Goal: Transaction & Acquisition: Purchase product/service

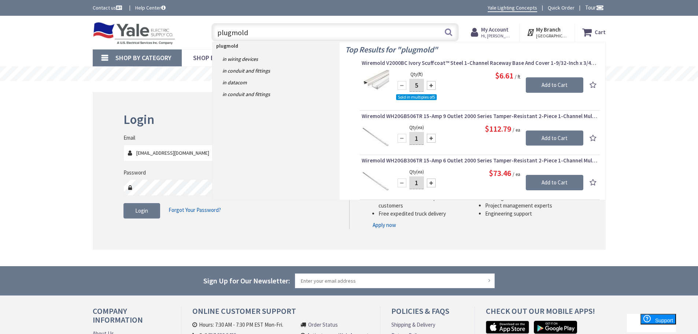
type input "plugmold"
click at [435, 138] on div at bounding box center [431, 138] width 9 height 9
type input "2"
click at [548, 133] on input "Add to Cart" at bounding box center [554, 137] width 57 height 15
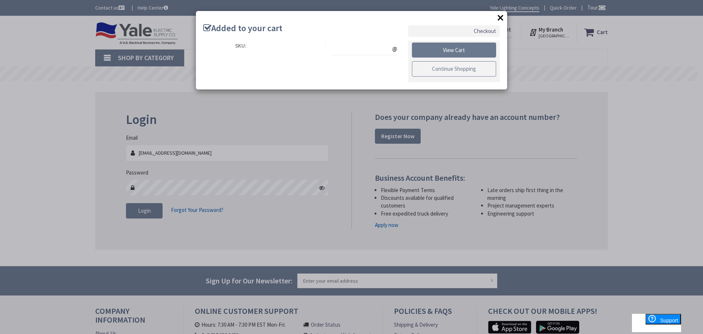
click at [464, 68] on link "Continue Shopping" at bounding box center [454, 68] width 84 height 15
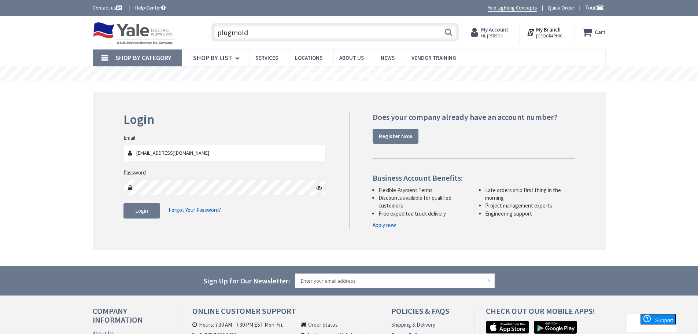
click at [331, 32] on input "plugmold" at bounding box center [334, 32] width 247 height 18
click at [140, 208] on span "Login" at bounding box center [141, 210] width 13 height 7
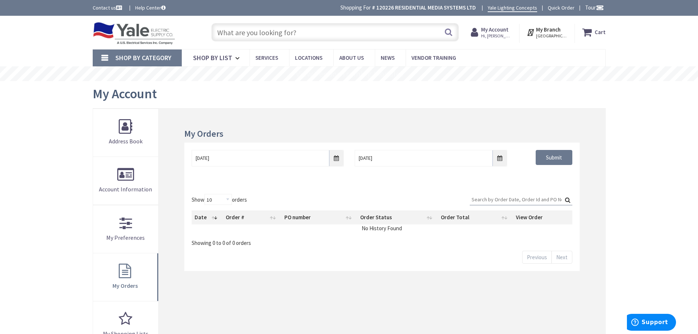
click at [310, 33] on input "text" at bounding box center [334, 32] width 247 height 18
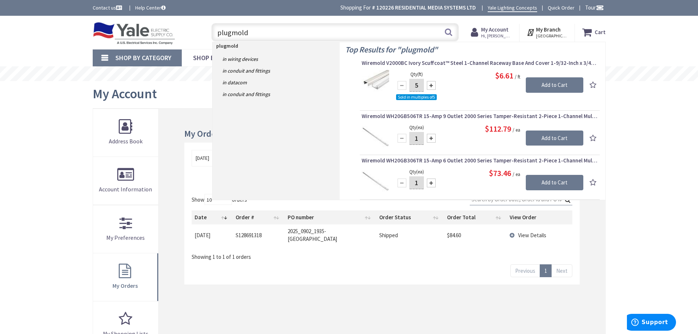
type input "plugmold"
click at [424, 138] on div "1" at bounding box center [416, 138] width 44 height 15
click at [432, 139] on div at bounding box center [431, 138] width 9 height 9
type input "2"
click at [557, 137] on input "Add to Cart" at bounding box center [554, 137] width 57 height 15
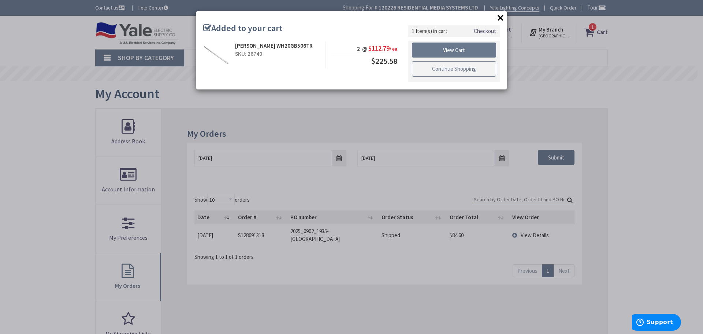
click at [463, 68] on link "Continue Shopping" at bounding box center [454, 68] width 84 height 15
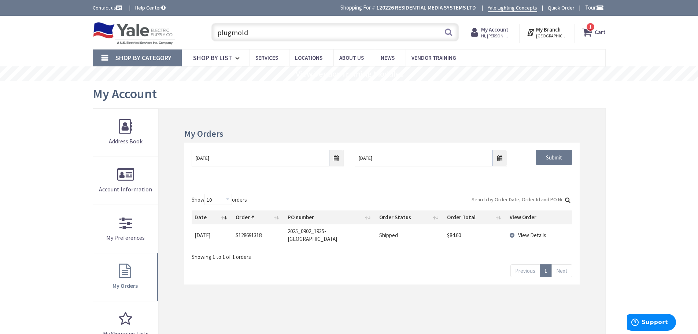
click at [298, 29] on input "plugmold" at bounding box center [334, 32] width 247 height 18
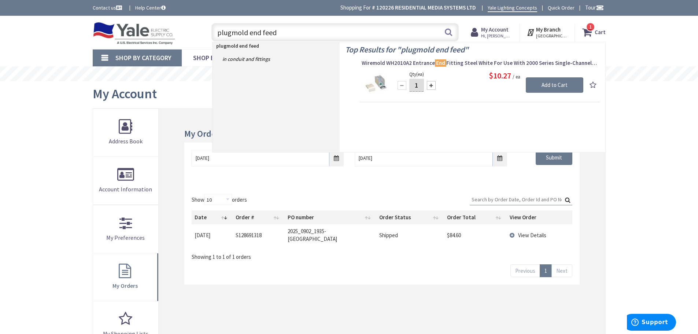
type input "plugmold end feed"
click at [437, 85] on div "1" at bounding box center [416, 85] width 44 height 15
click at [432, 86] on div at bounding box center [431, 85] width 9 height 9
type input "2"
click at [565, 88] on input "Add to Cart" at bounding box center [554, 84] width 57 height 15
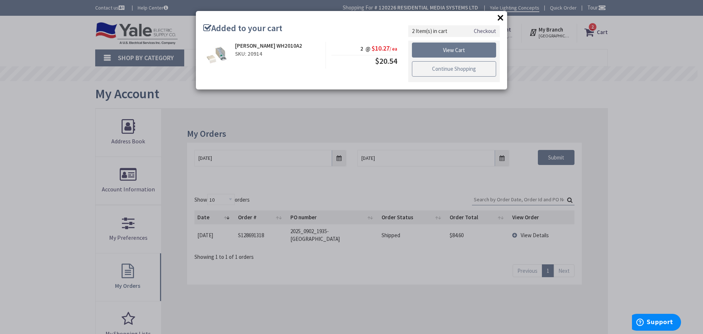
click at [472, 71] on link "Continue Shopping" at bounding box center [454, 68] width 84 height 15
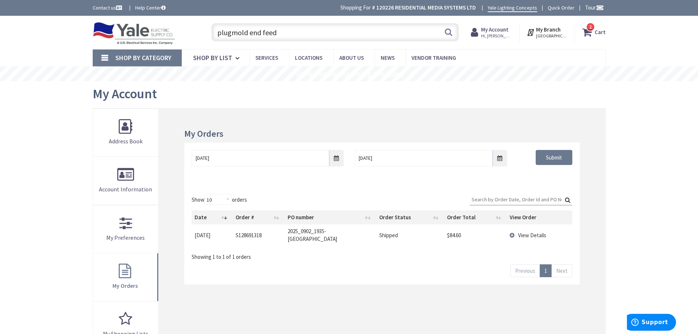
click at [287, 32] on input "plugmold end feed" at bounding box center [334, 32] width 247 height 18
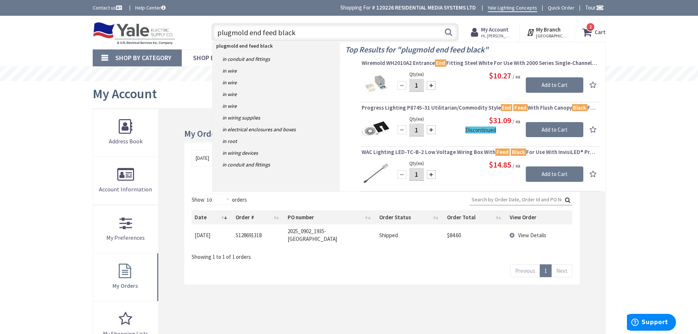
drag, startPoint x: 350, startPoint y: 33, endPoint x: 188, endPoint y: 29, distance: 162.3
click at [188, 29] on div "Toggle Nav plugmold end feed black plugmold end feed black Search 2 2 2 items C…" at bounding box center [349, 32] width 524 height 25
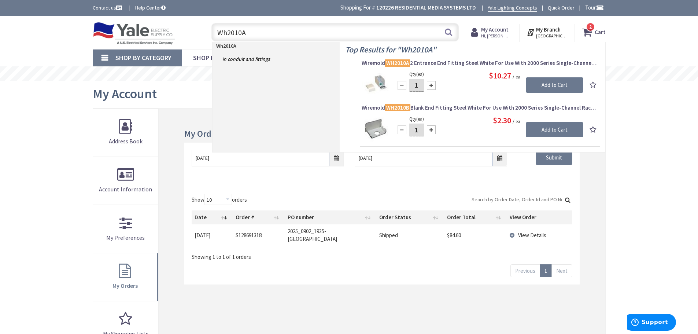
type input "Wh2010"
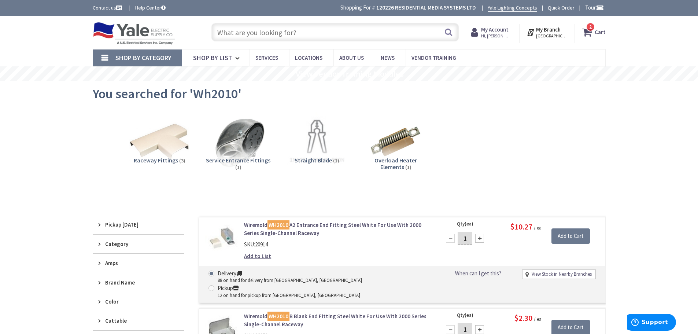
click at [332, 28] on input "text" at bounding box center [334, 32] width 247 height 18
click at [271, 24] on input "text" at bounding box center [334, 32] width 247 height 18
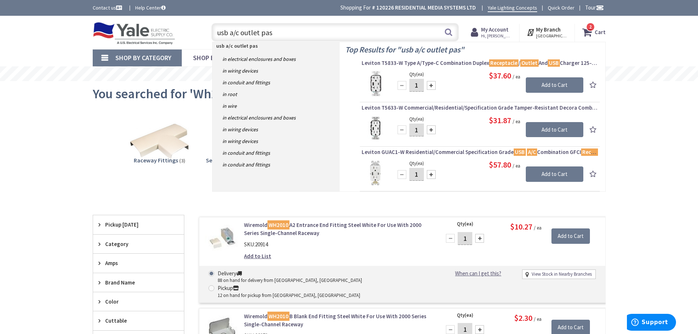
type input "usb a/c outlet pass"
